Goal: Check status: Check status

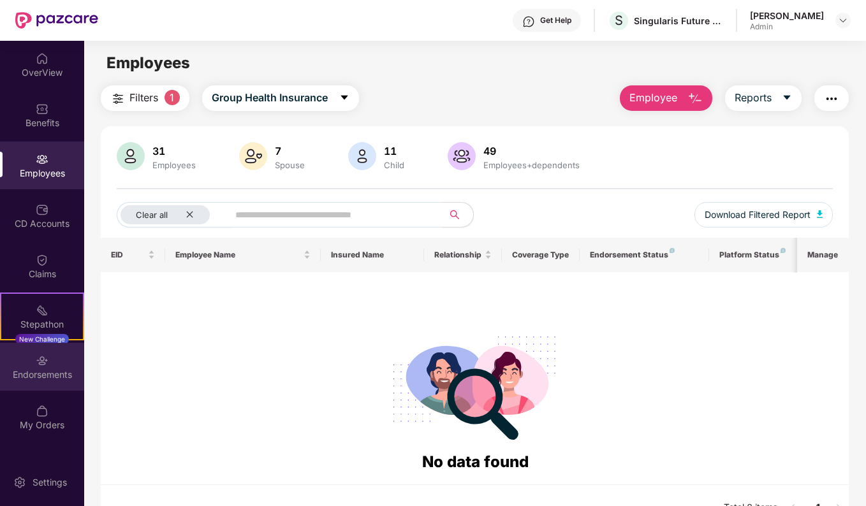
click at [34, 375] on div "Endorsements" at bounding box center [42, 375] width 84 height 13
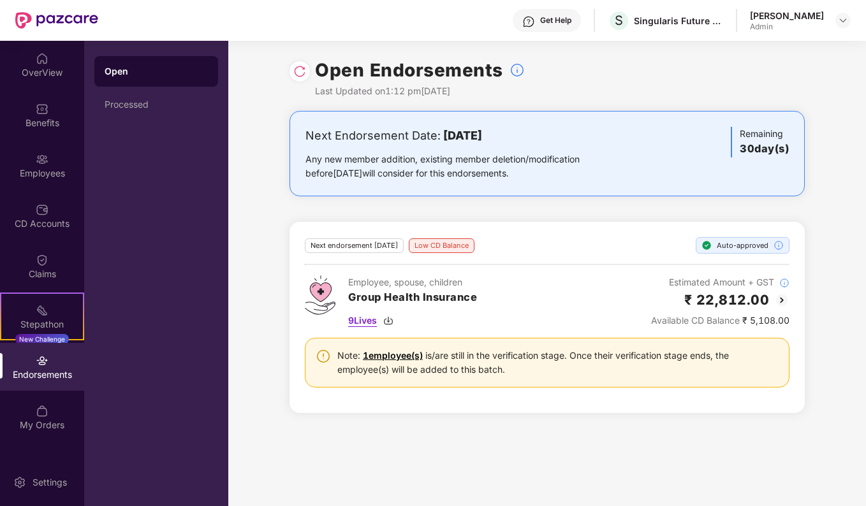
click at [364, 324] on span "9 Lives" at bounding box center [362, 321] width 29 height 14
click at [446, 478] on div "Open Endorsements Last Updated on 1:12 pm, 13 Aug 2025 Next Endorsement Date: 1…" at bounding box center [547, 273] width 638 height 465
click at [781, 298] on img at bounding box center [781, 300] width 15 height 15
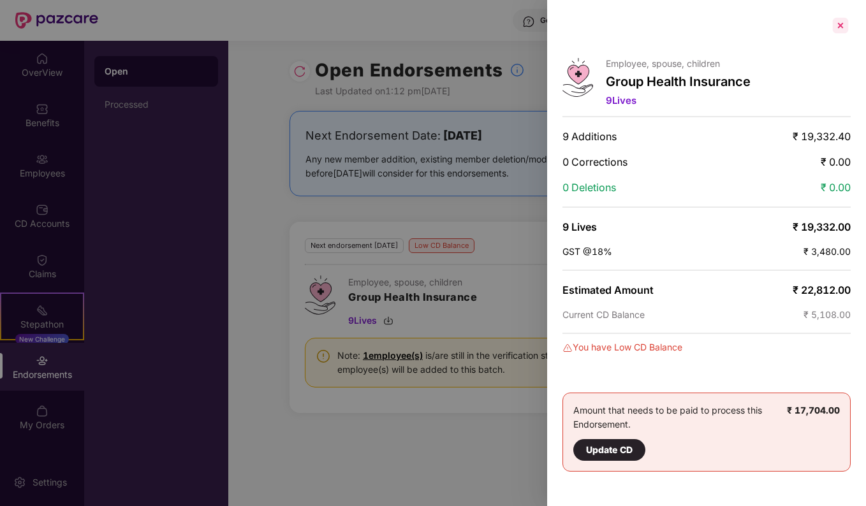
click at [838, 28] on div at bounding box center [840, 25] width 20 height 20
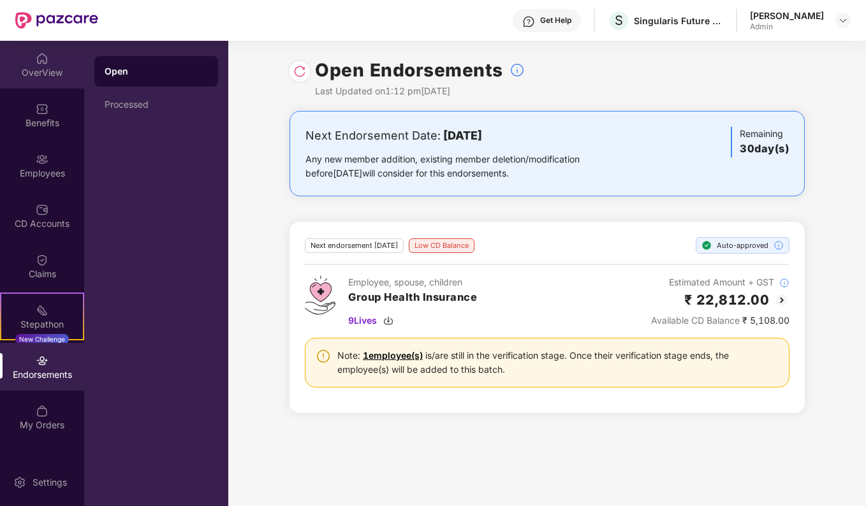
click at [48, 73] on div "OverView" at bounding box center [42, 72] width 84 height 13
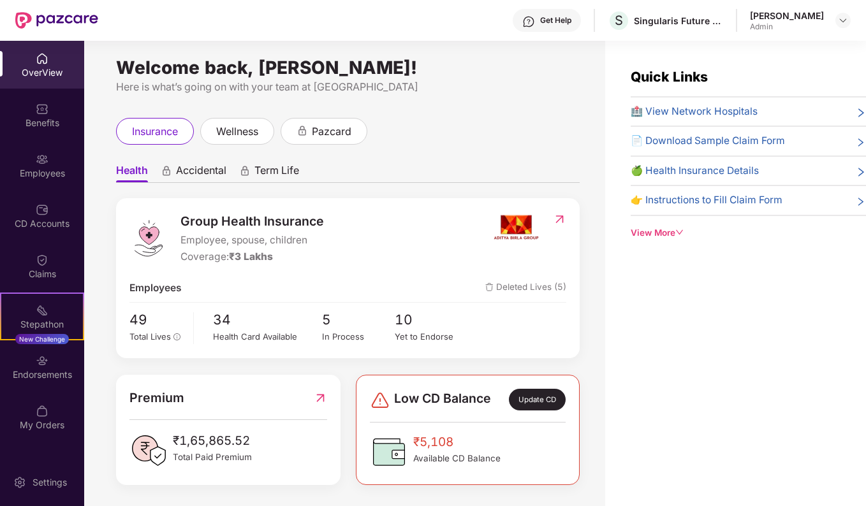
scroll to position [6, 0]
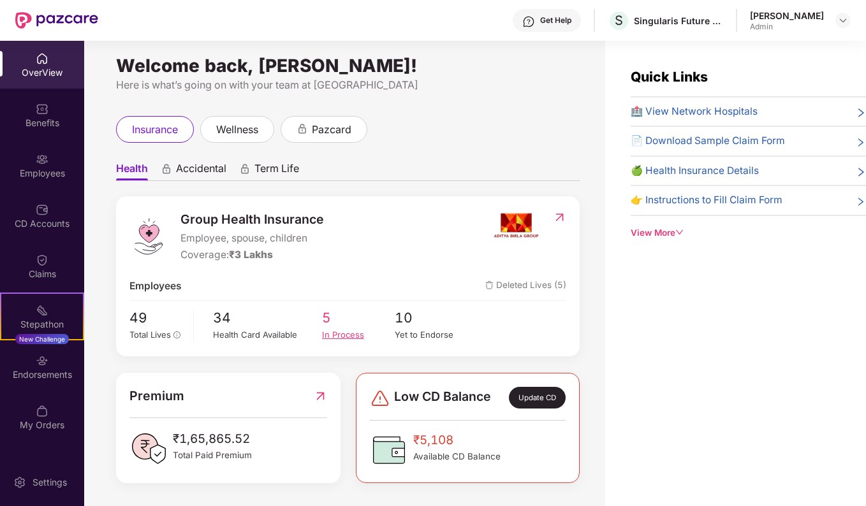
click at [351, 338] on div "In Process" at bounding box center [358, 334] width 73 height 13
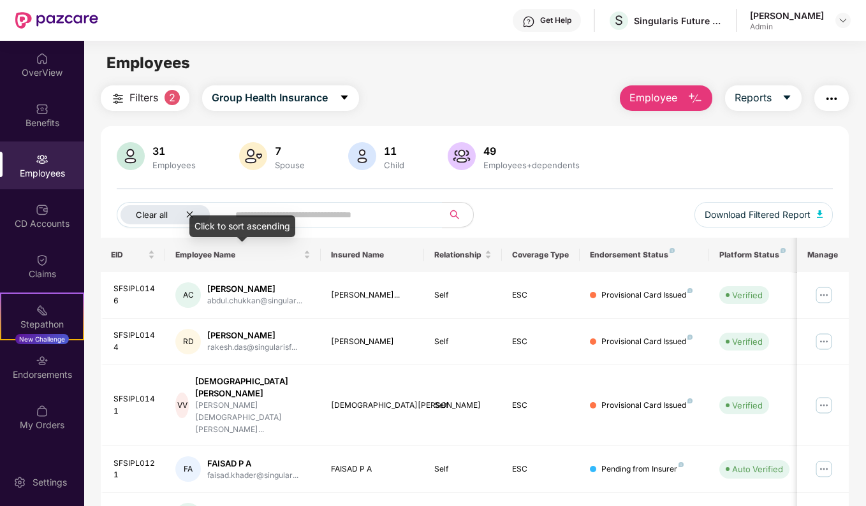
click at [190, 214] on icon "close" at bounding box center [190, 215] width 6 height 6
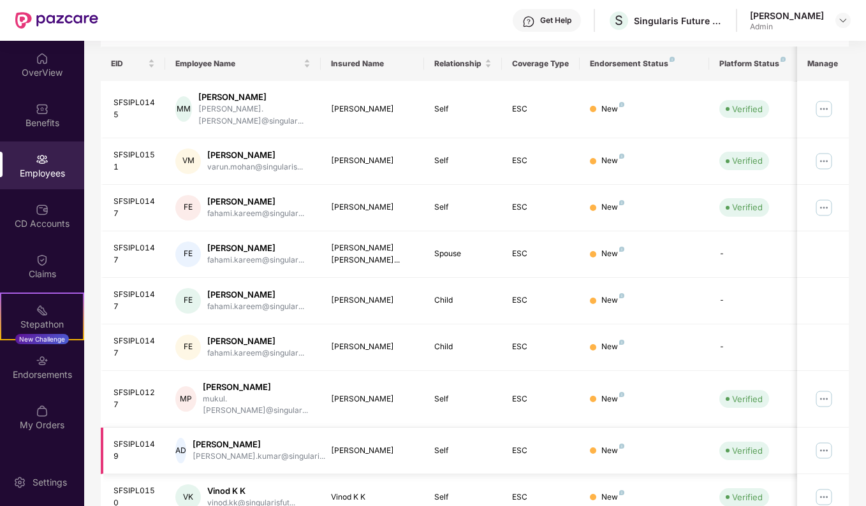
scroll to position [277, 0]
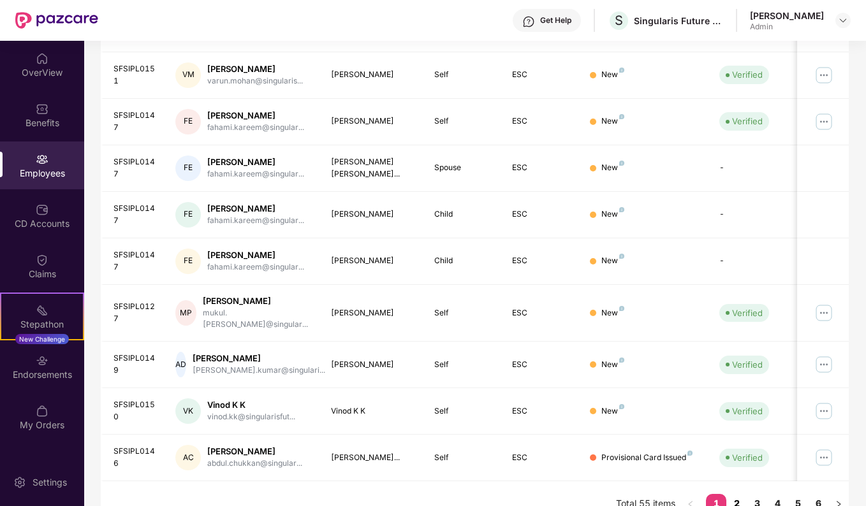
click at [740, 494] on link "2" at bounding box center [736, 503] width 20 height 19
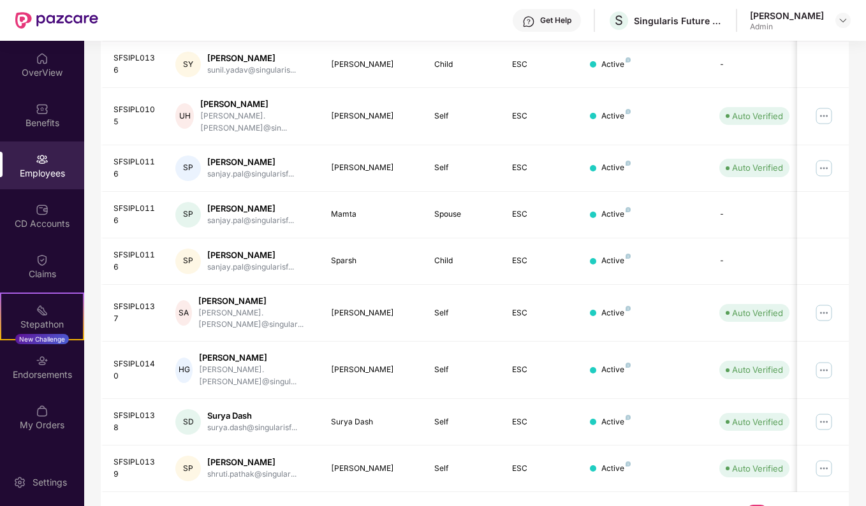
click at [777, 505] on link "4" at bounding box center [777, 514] width 20 height 19
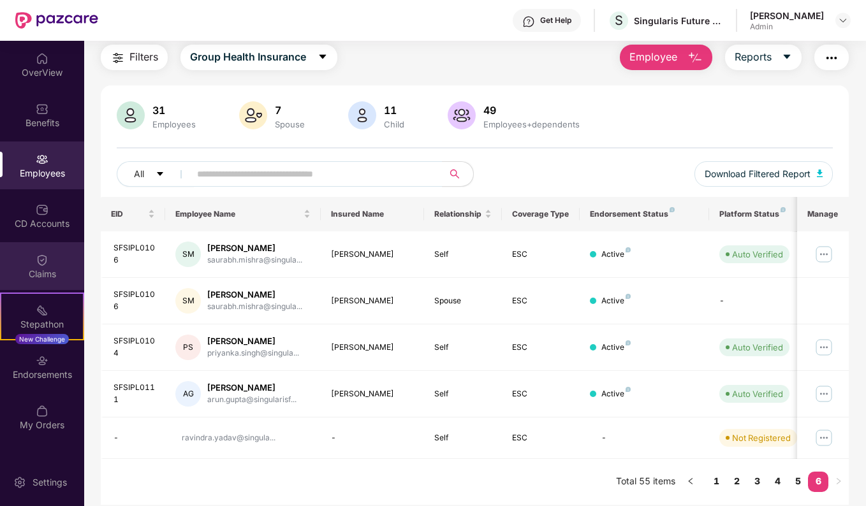
scroll to position [0, 0]
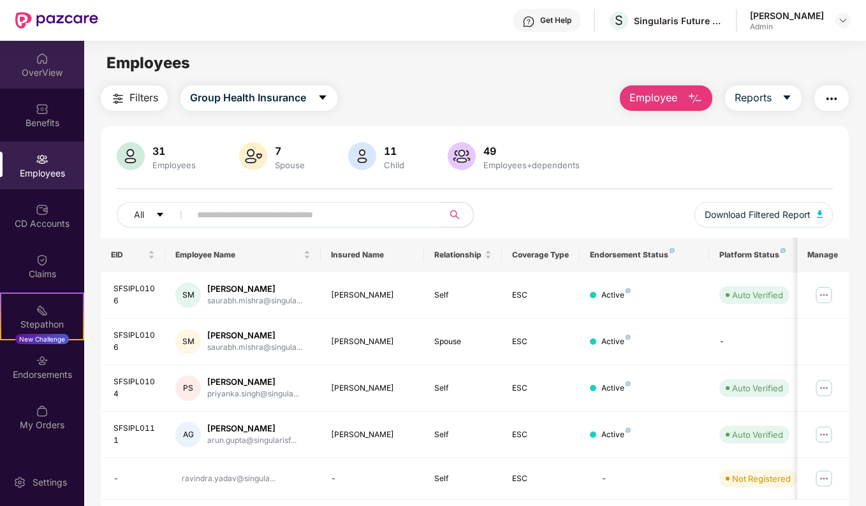
click at [36, 61] on img at bounding box center [42, 58] width 13 height 13
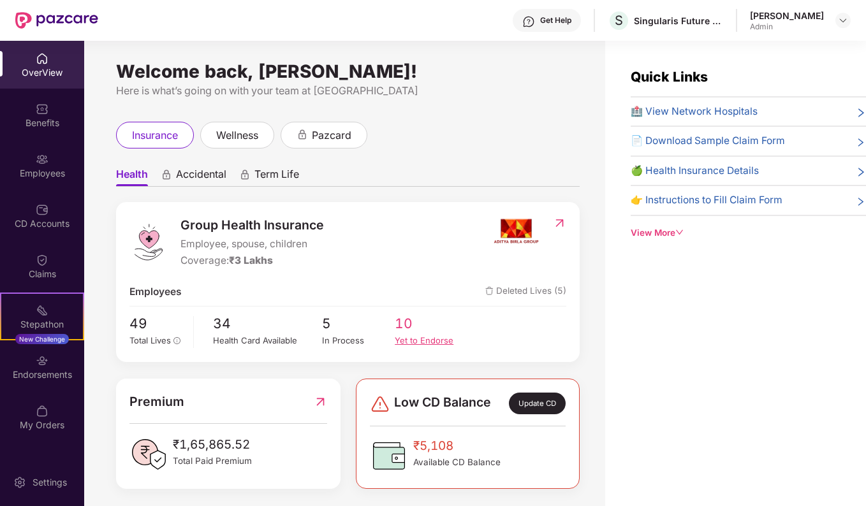
click at [441, 339] on div "Yet to Endorse" at bounding box center [431, 340] width 73 height 13
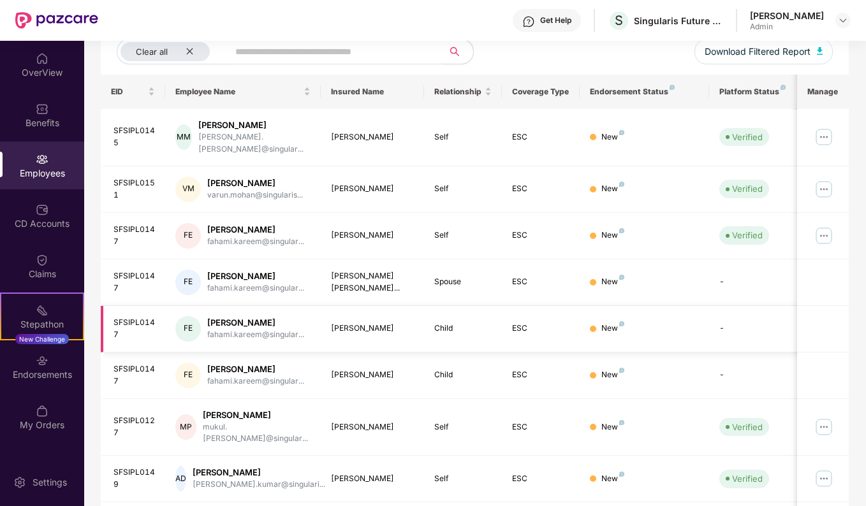
scroll to position [86, 0]
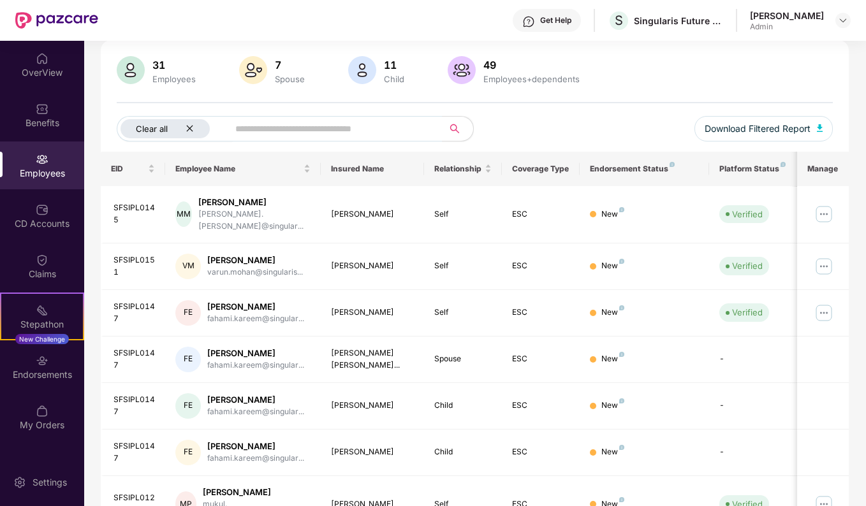
click at [196, 128] on div "Clear all" at bounding box center [165, 128] width 89 height 19
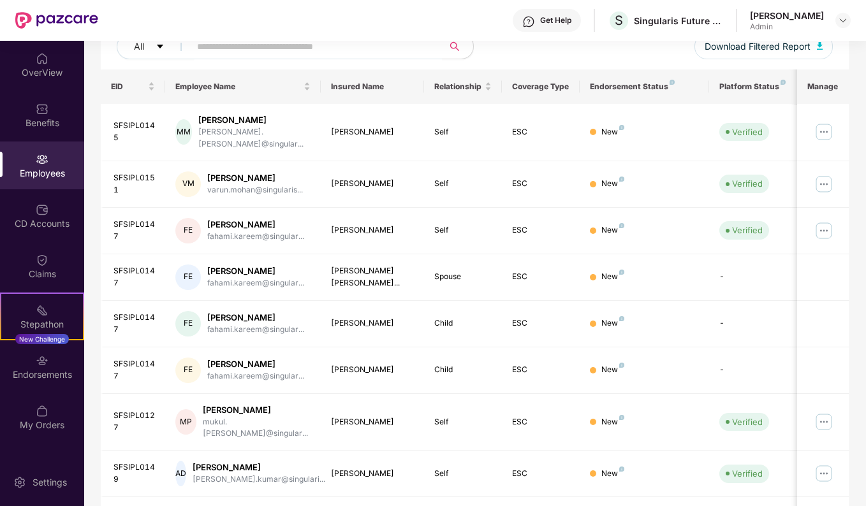
scroll to position [277, 0]
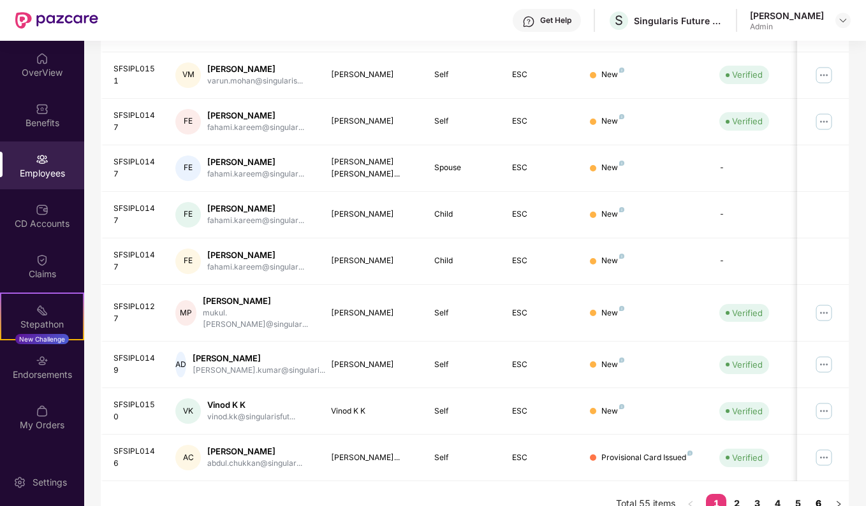
click at [818, 494] on link "6" at bounding box center [818, 503] width 20 height 19
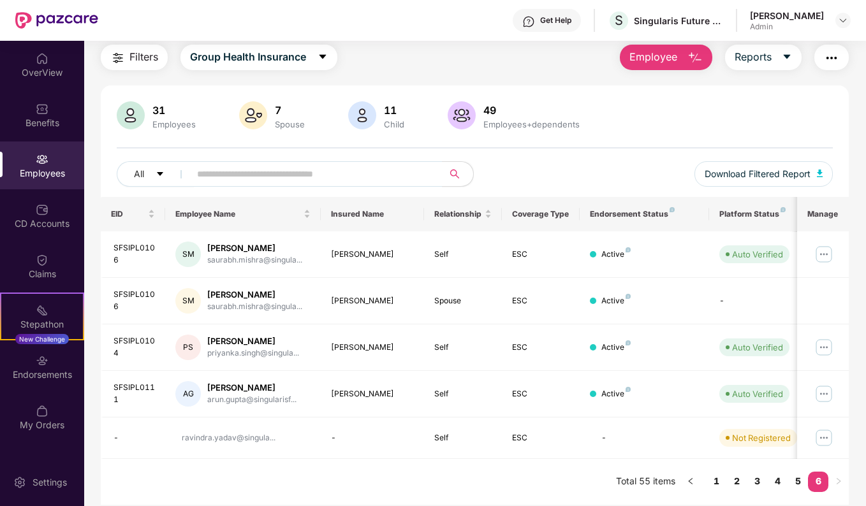
scroll to position [41, 0]
click at [794, 481] on link "5" at bounding box center [797, 481] width 20 height 19
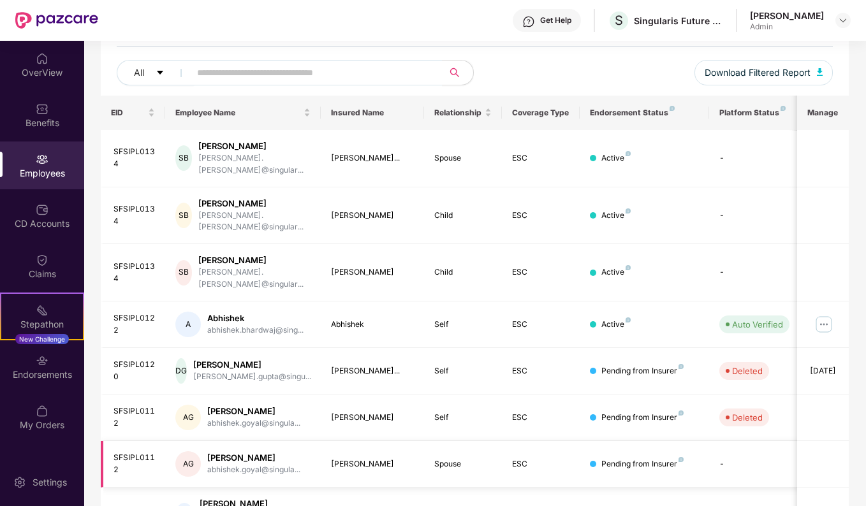
scroll to position [288, 0]
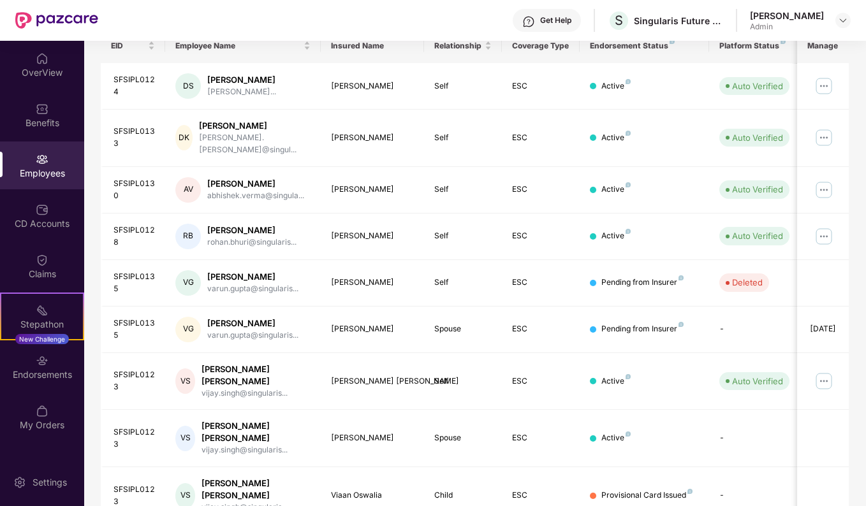
scroll to position [277, 0]
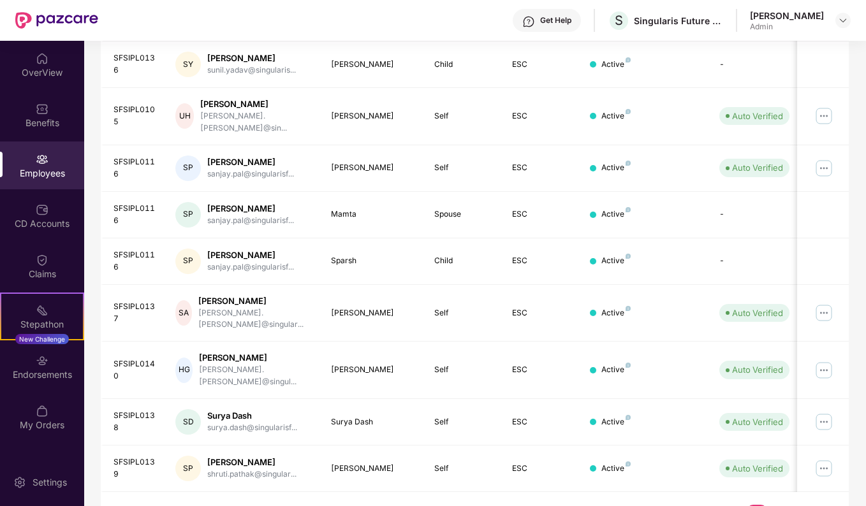
click at [741, 505] on link "2" at bounding box center [736, 514] width 20 height 19
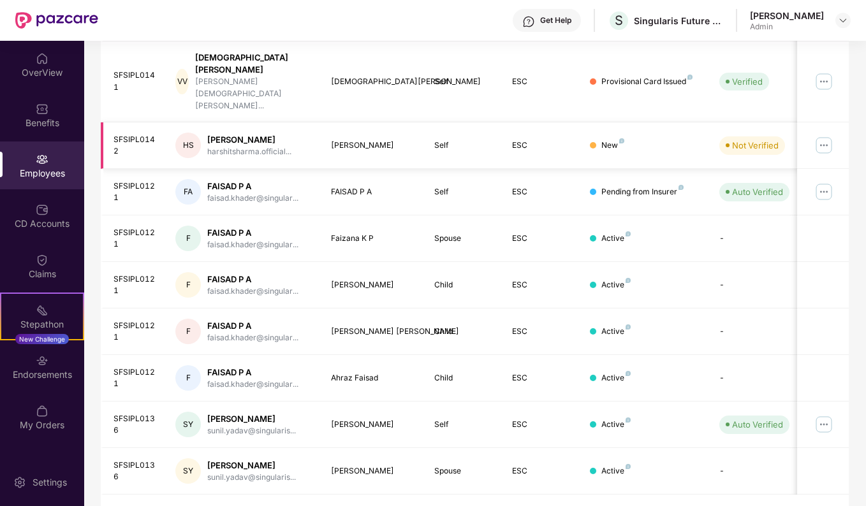
click at [820, 135] on img at bounding box center [824, 145] width 20 height 20
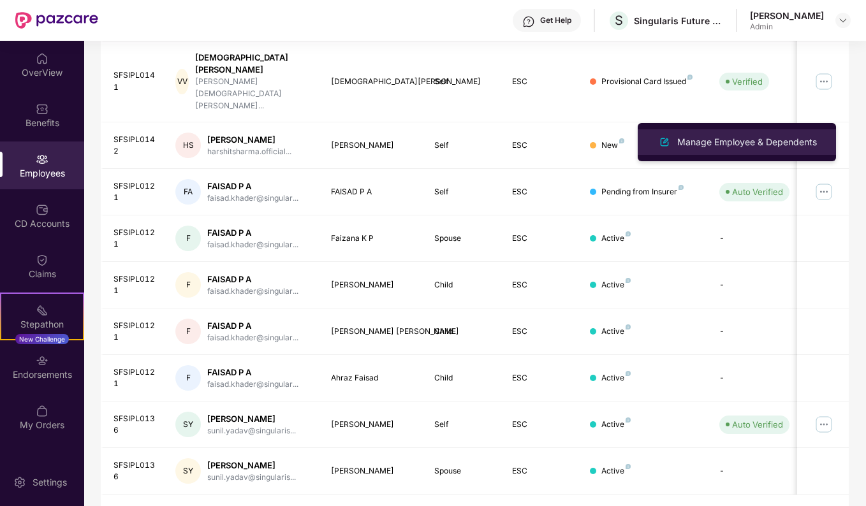
click at [678, 143] on div "Manage Employee & Dependents" at bounding box center [747, 142] width 145 height 14
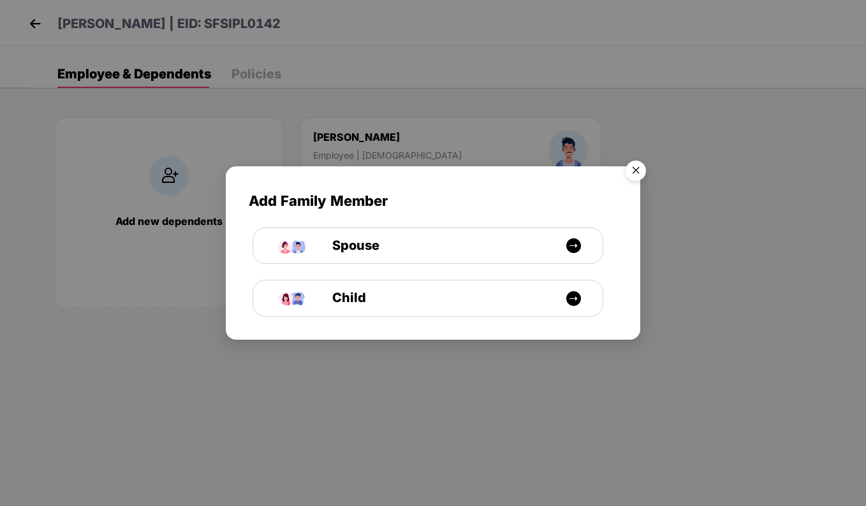
click at [634, 172] on img "Close" at bounding box center [636, 173] width 36 height 36
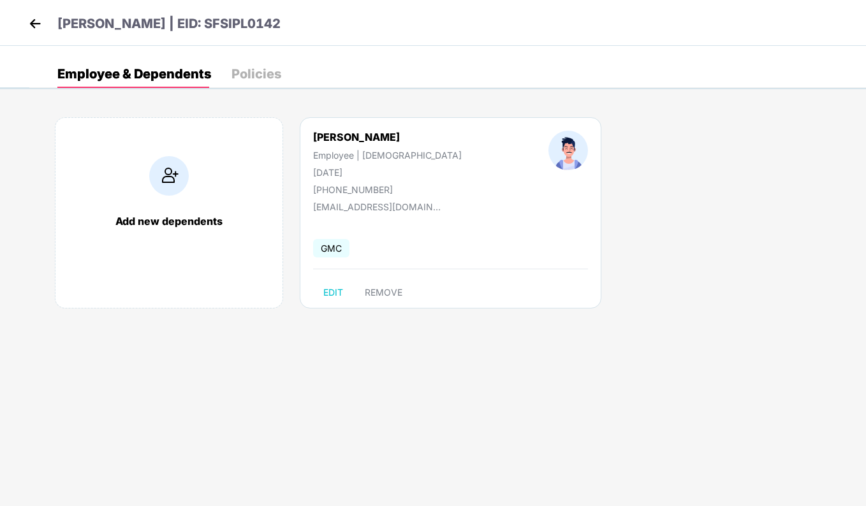
click at [254, 75] on div "Policies" at bounding box center [256, 74] width 50 height 13
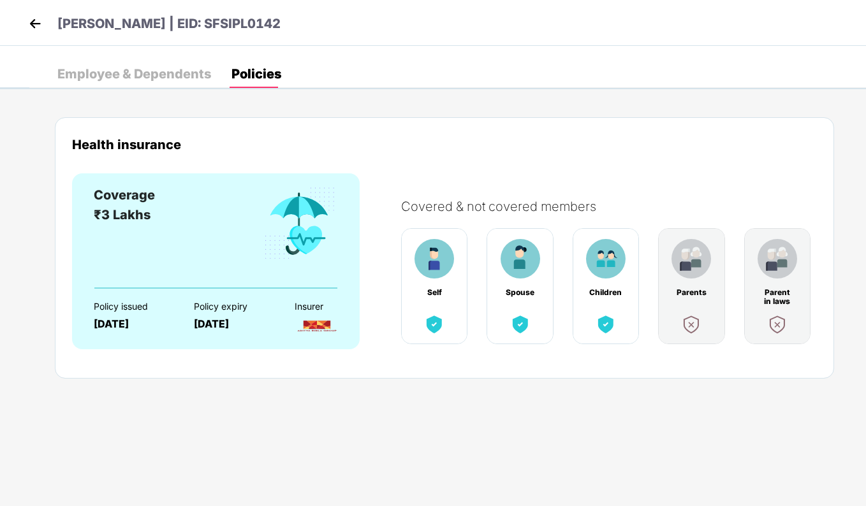
click at [27, 22] on img at bounding box center [35, 23] width 19 height 19
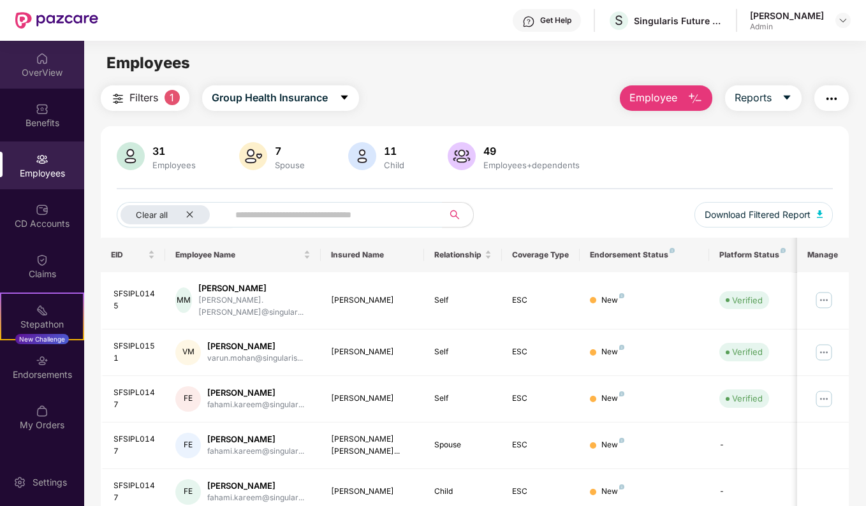
click at [47, 62] on img at bounding box center [42, 58] width 13 height 13
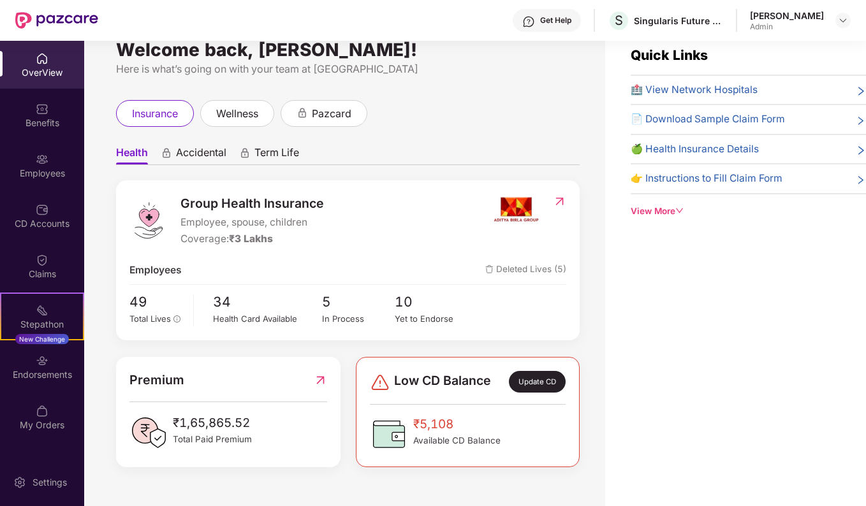
scroll to position [41, 0]
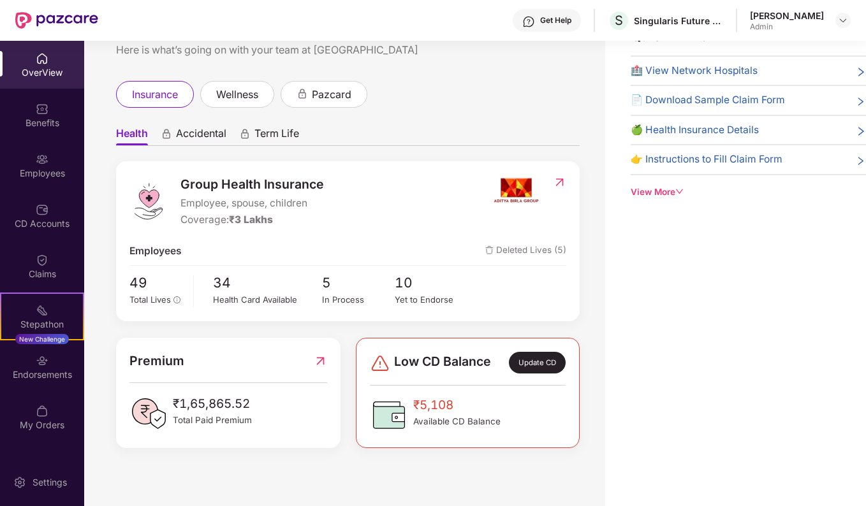
click at [676, 188] on icon "down" at bounding box center [679, 191] width 9 height 9
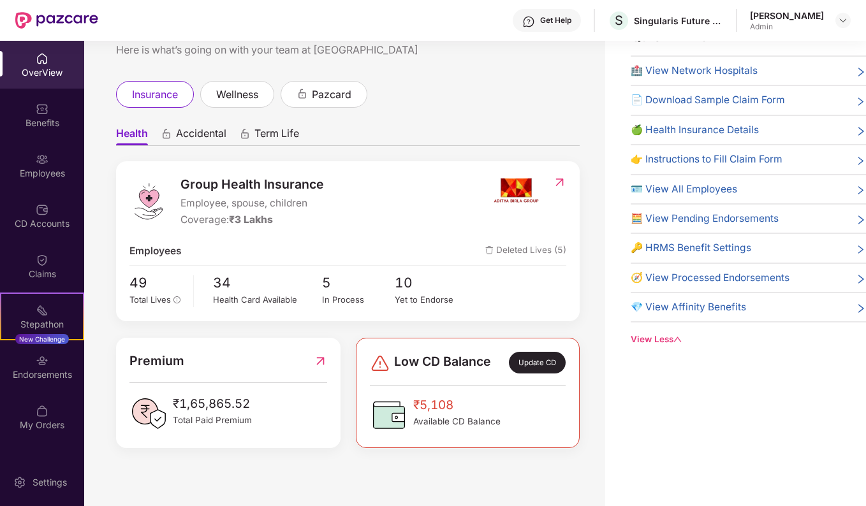
click at [747, 216] on span "🧮 View Pending Endorsements" at bounding box center [705, 218] width 148 height 15
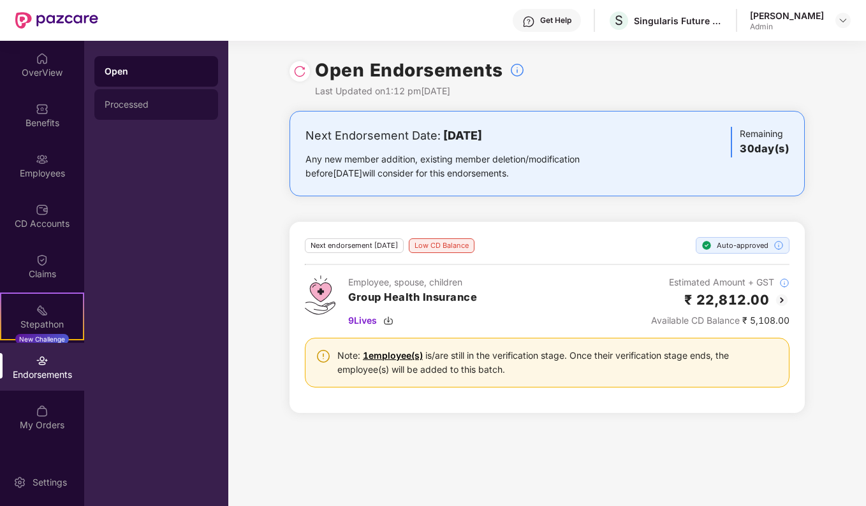
click at [149, 111] on div "Processed" at bounding box center [156, 104] width 124 height 31
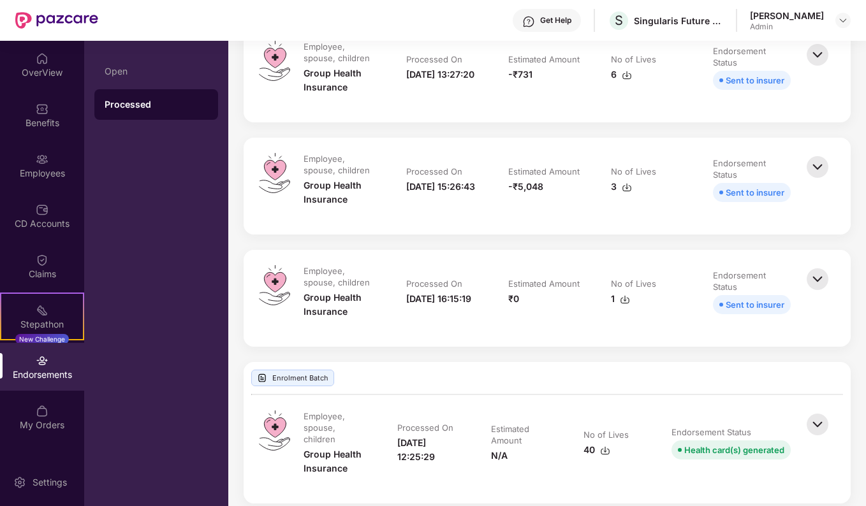
scroll to position [181, 0]
click at [820, 275] on img at bounding box center [817, 279] width 28 height 28
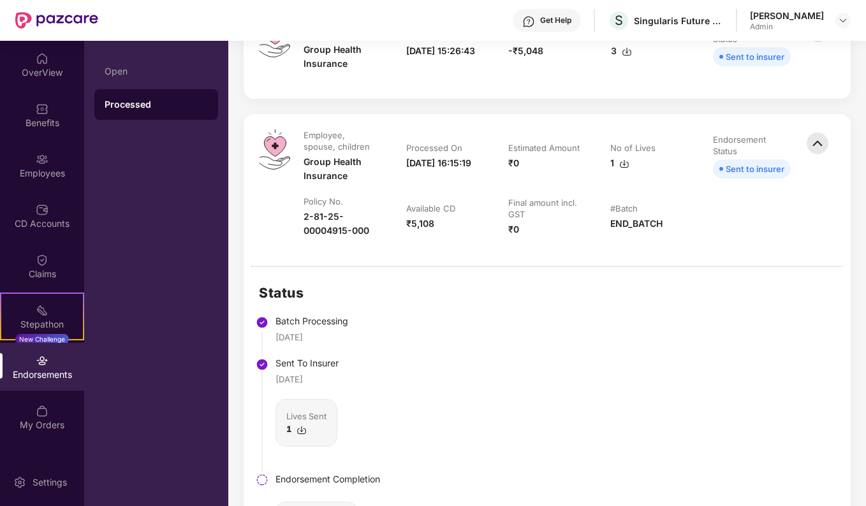
scroll to position [245, 0]
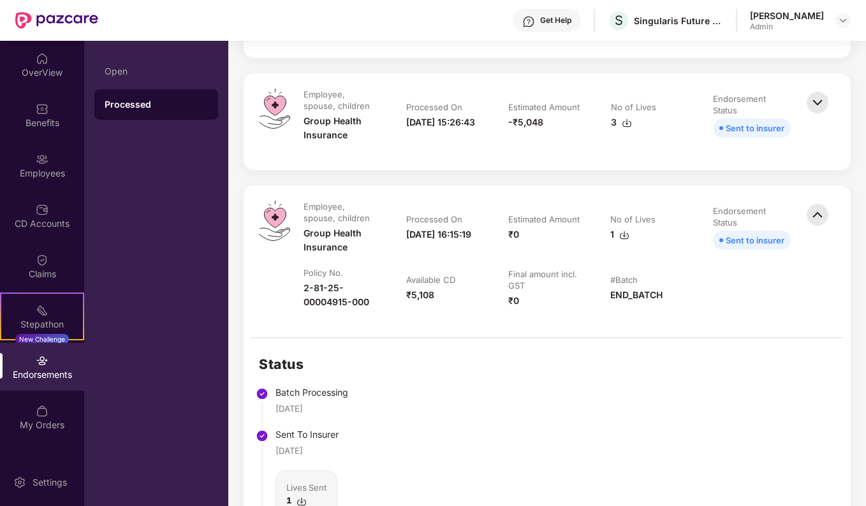
click at [824, 101] on img at bounding box center [817, 103] width 28 height 28
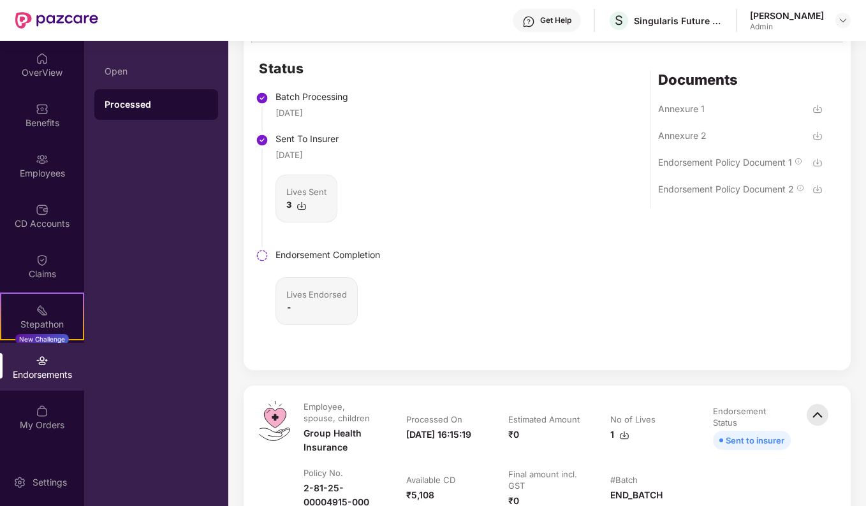
scroll to position [372, 0]
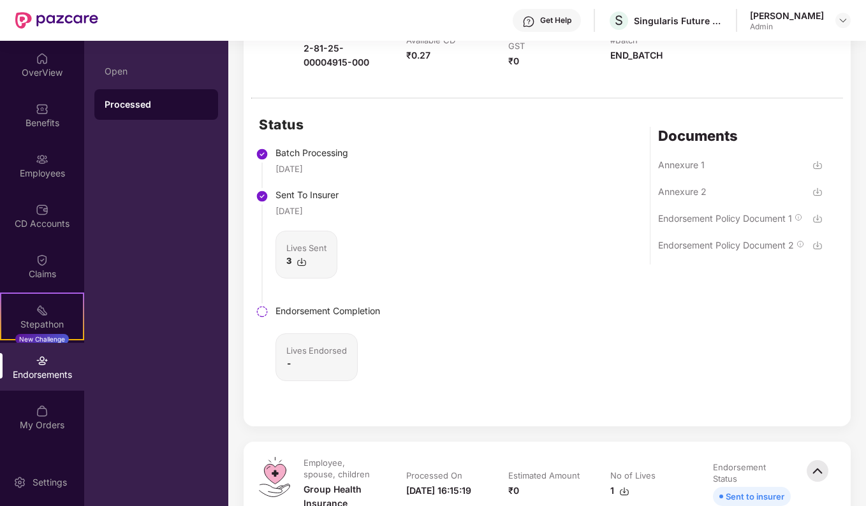
click at [301, 261] on img at bounding box center [301, 262] width 10 height 10
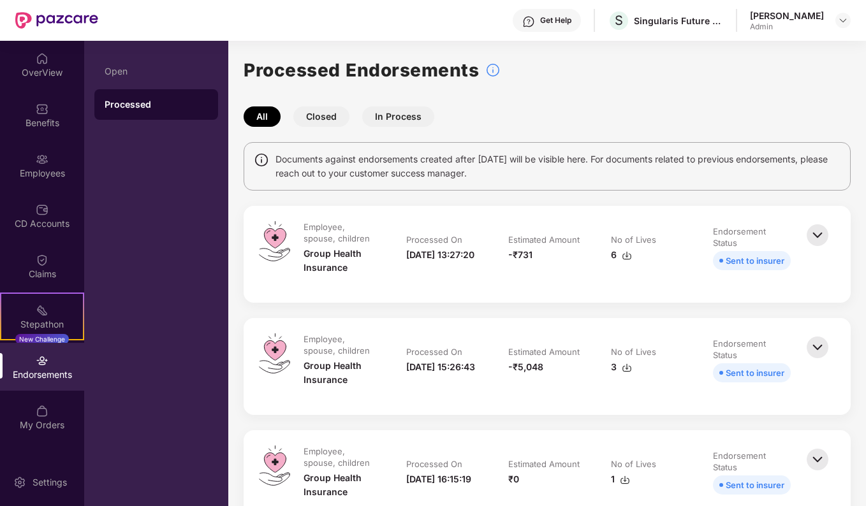
click at [806, 236] on img at bounding box center [817, 235] width 28 height 28
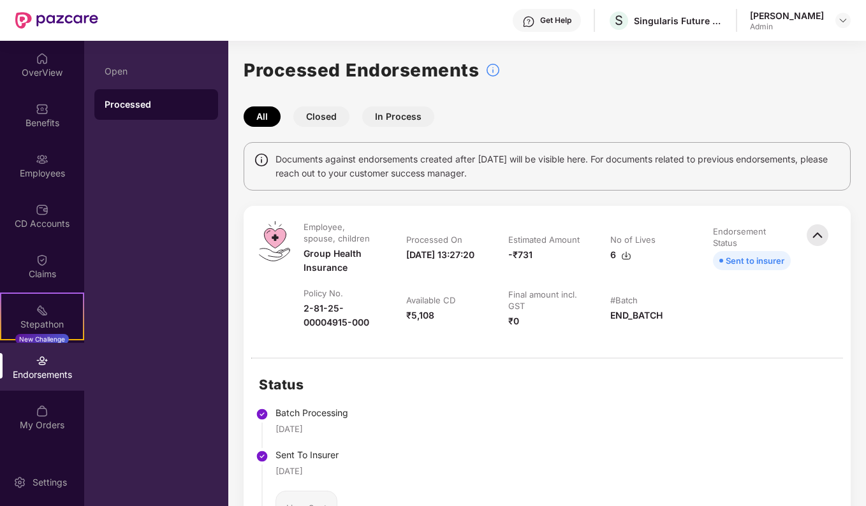
click at [819, 235] on img at bounding box center [817, 235] width 28 height 28
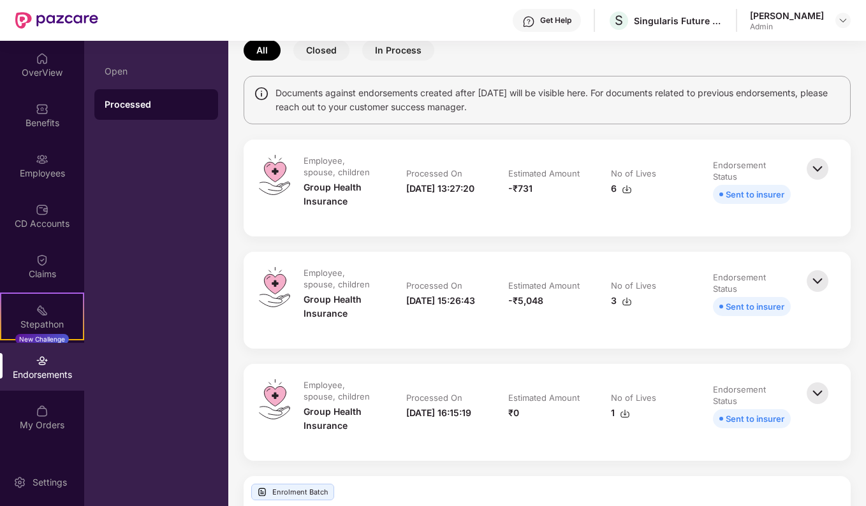
scroll to position [128, 0]
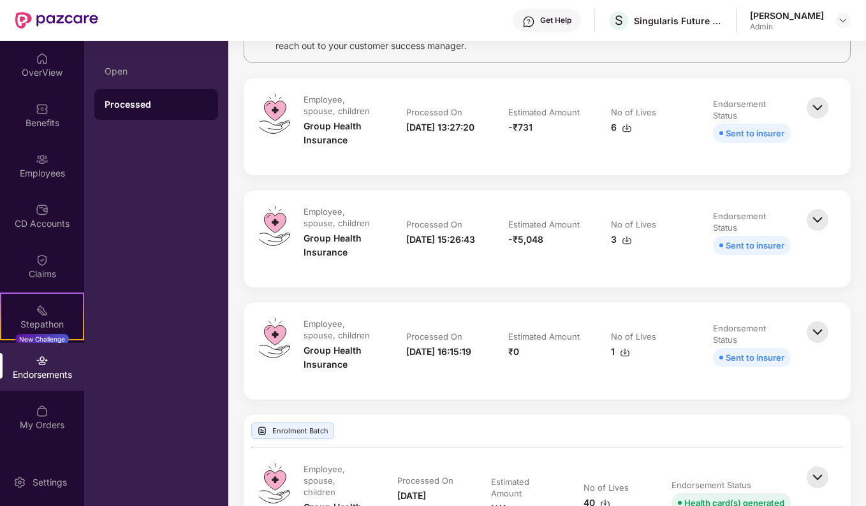
click at [816, 336] on img at bounding box center [817, 332] width 28 height 28
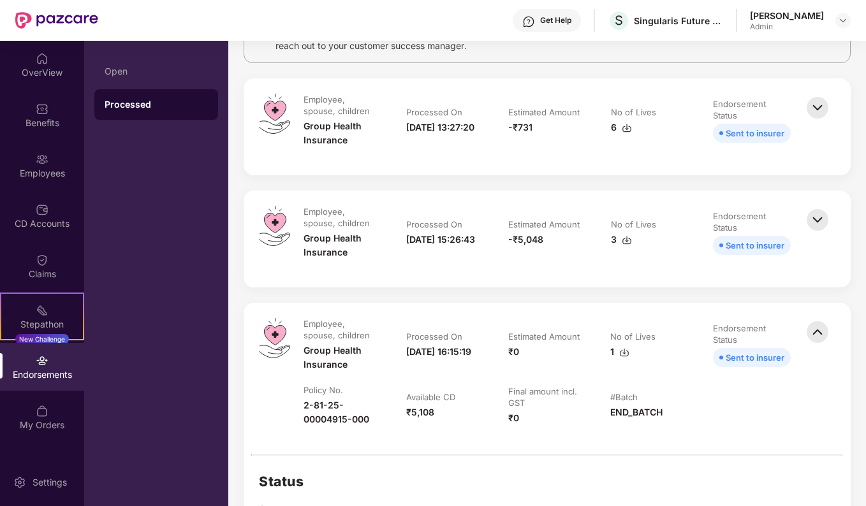
click at [814, 219] on img at bounding box center [817, 220] width 28 height 28
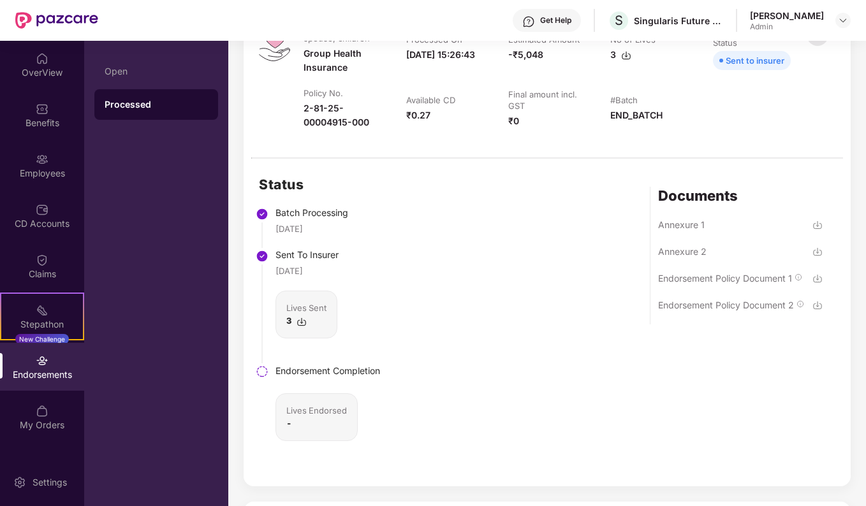
scroll to position [383, 0]
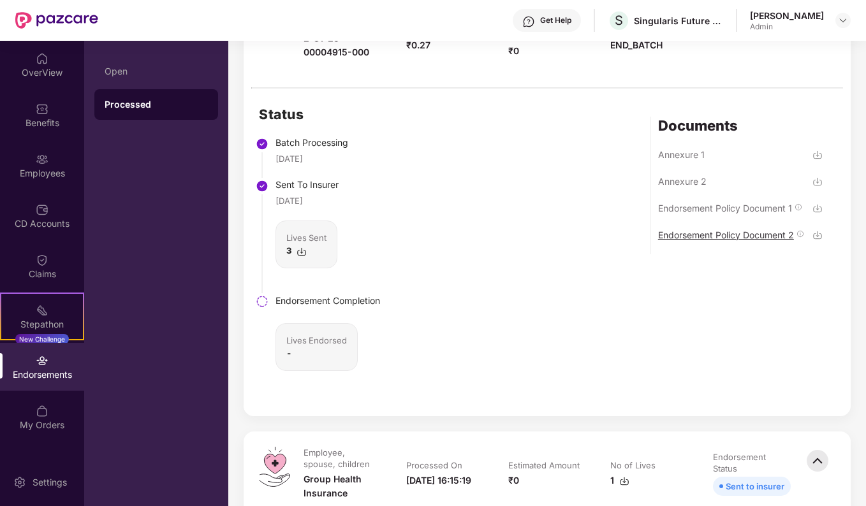
click at [770, 233] on div "Endorsement Policy Document 2" at bounding box center [726, 235] width 136 height 12
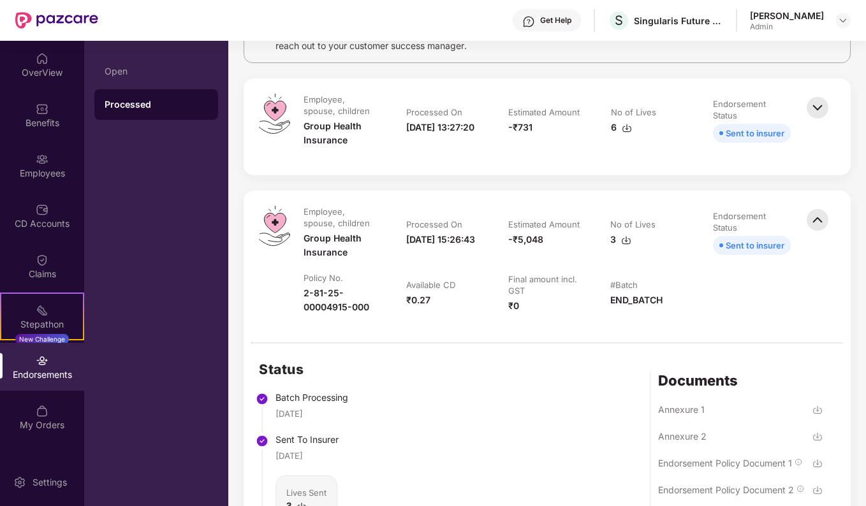
click at [819, 110] on img at bounding box center [817, 108] width 28 height 28
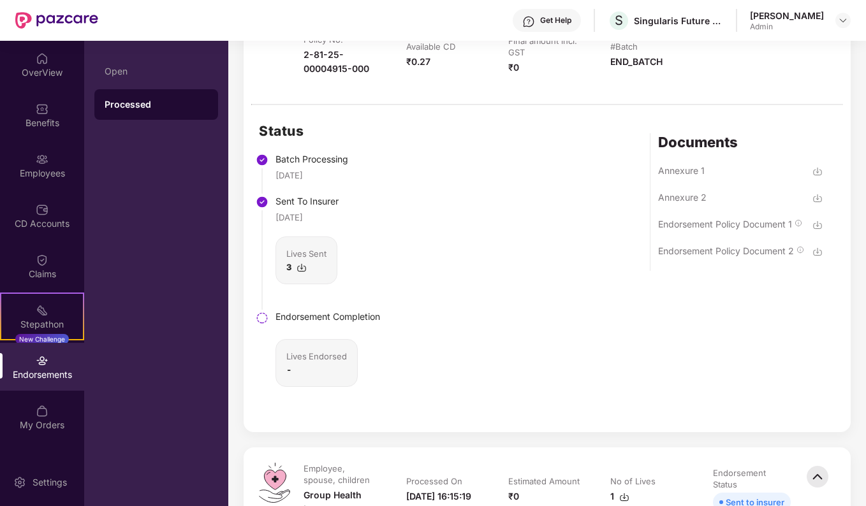
scroll to position [829, 0]
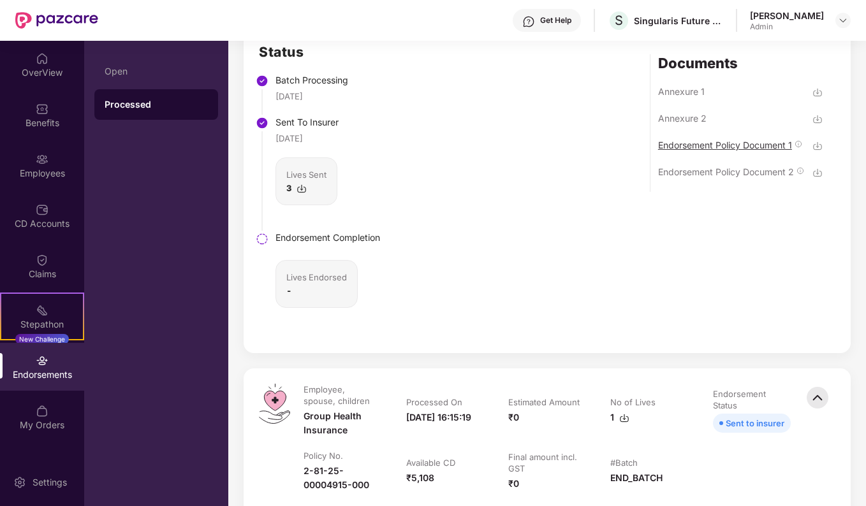
click at [780, 148] on div "Endorsement Policy Document 1" at bounding box center [725, 145] width 134 height 12
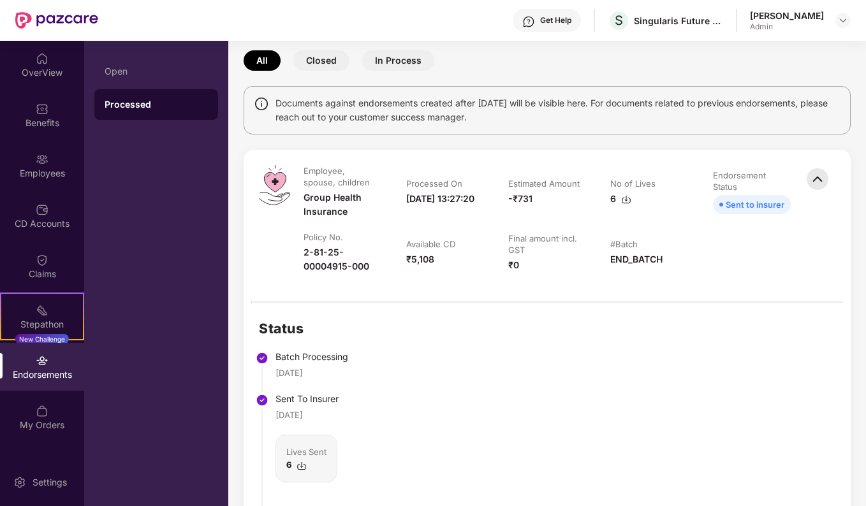
scroll to position [0, 0]
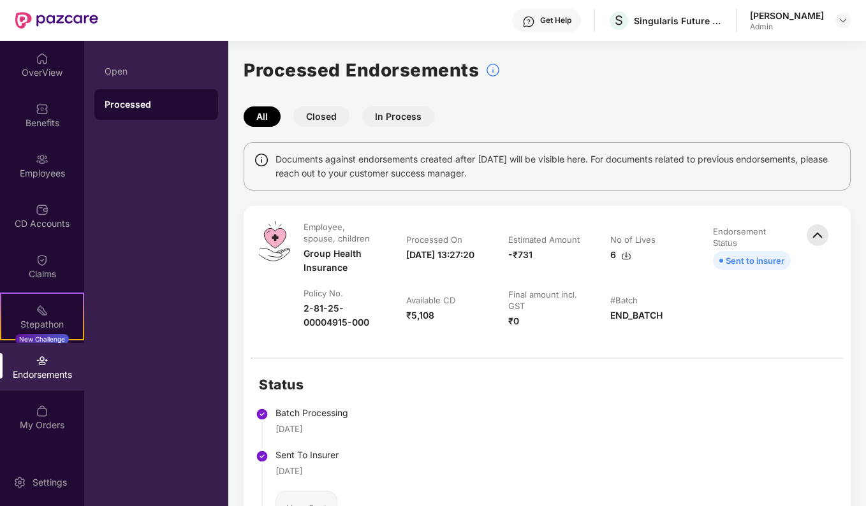
click at [321, 119] on button "Closed" at bounding box center [321, 116] width 56 height 20
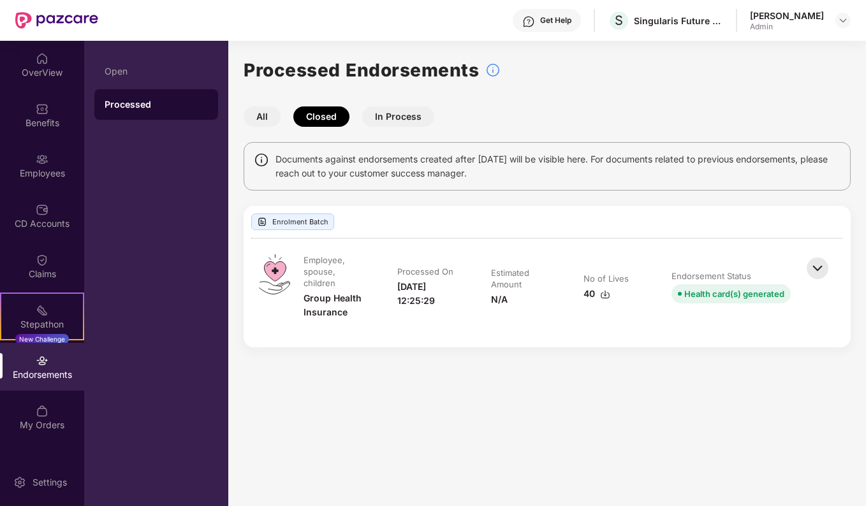
click at [388, 103] on div "Processed Endorsements All Closed In Process Documents against endorsements cre…" at bounding box center [547, 201] width 607 height 291
click at [400, 117] on button "In Process" at bounding box center [398, 116] width 72 height 20
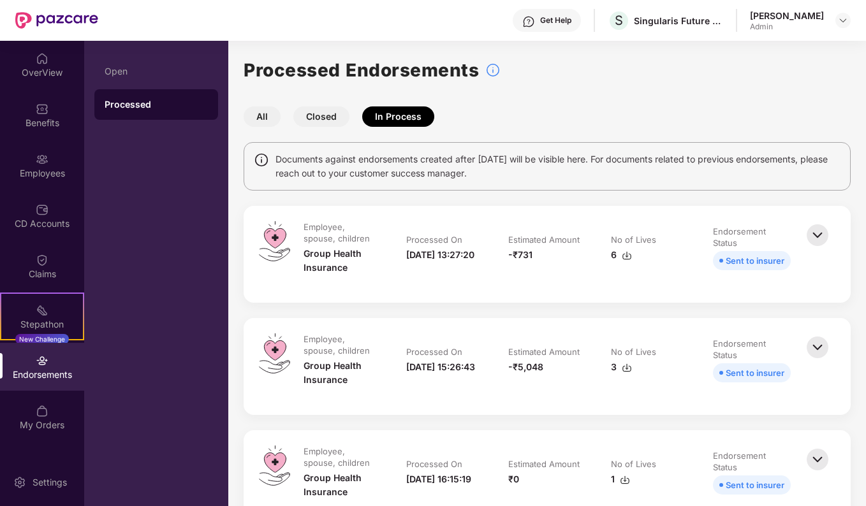
scroll to position [36, 0]
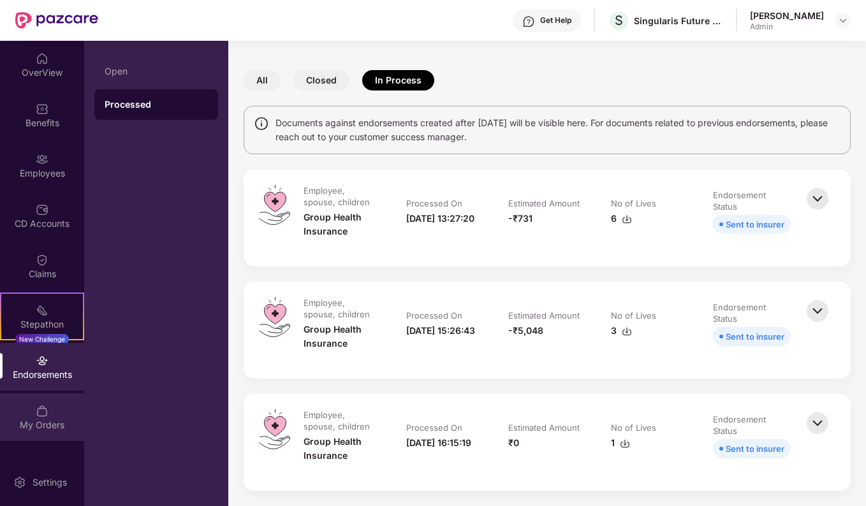
click at [47, 407] on img at bounding box center [42, 411] width 13 height 13
